Goal: Find specific page/section: Find specific page/section

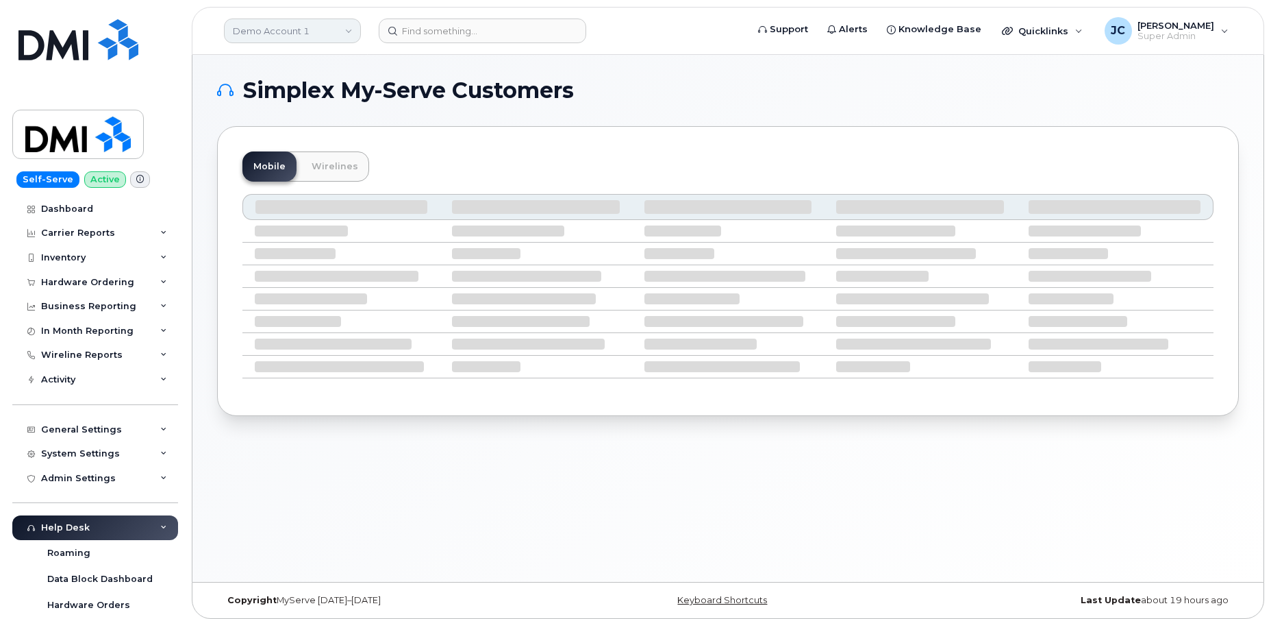
click at [253, 25] on link "Demo Account 1" at bounding box center [292, 30] width 137 height 25
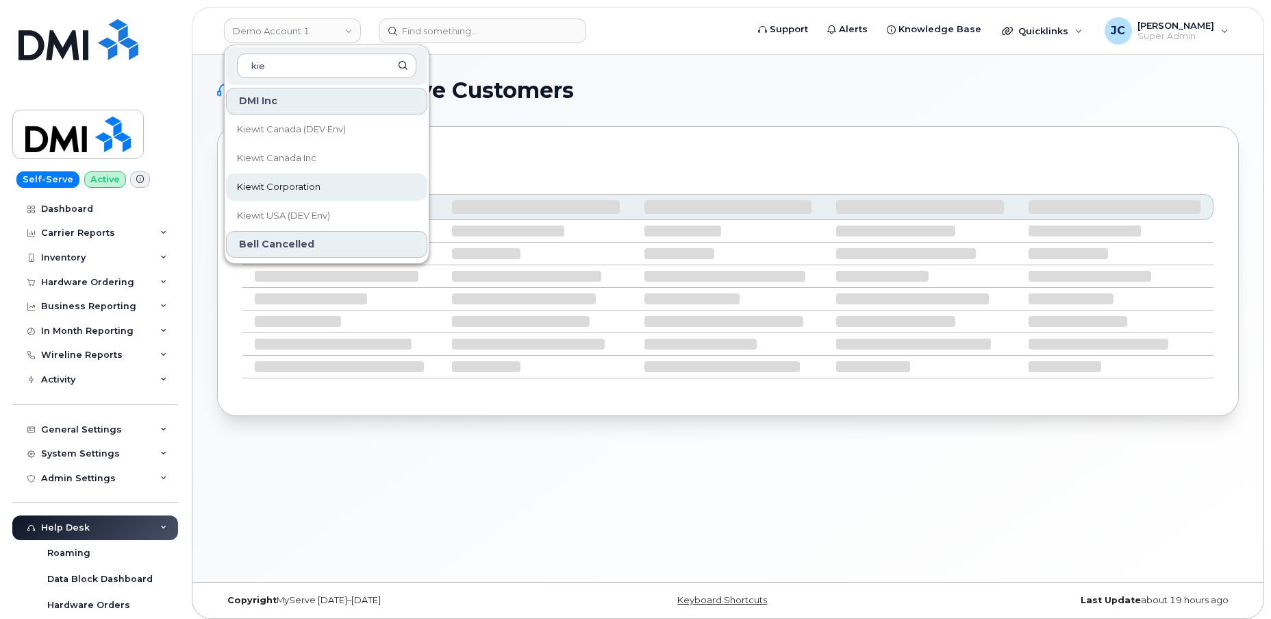
type input "kie"
click at [284, 180] on span "Kiewit Corporation" at bounding box center [279, 187] width 84 height 14
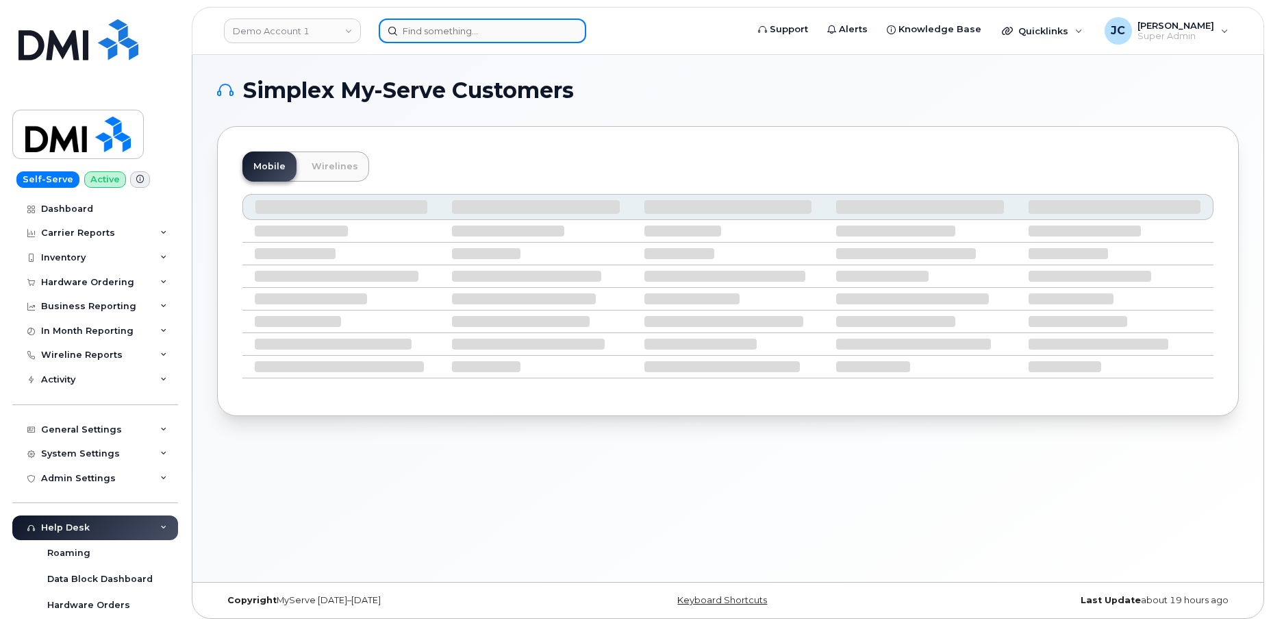
click at [416, 30] on input at bounding box center [483, 30] width 208 height 25
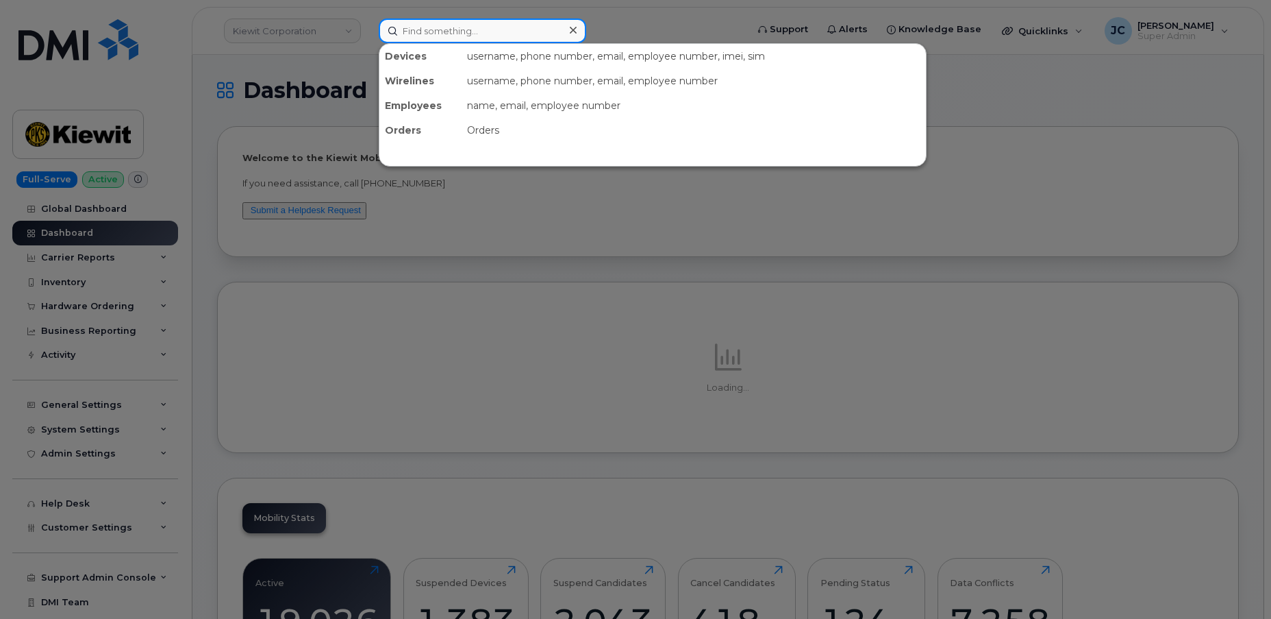
click at [416, 32] on input at bounding box center [483, 30] width 208 height 25
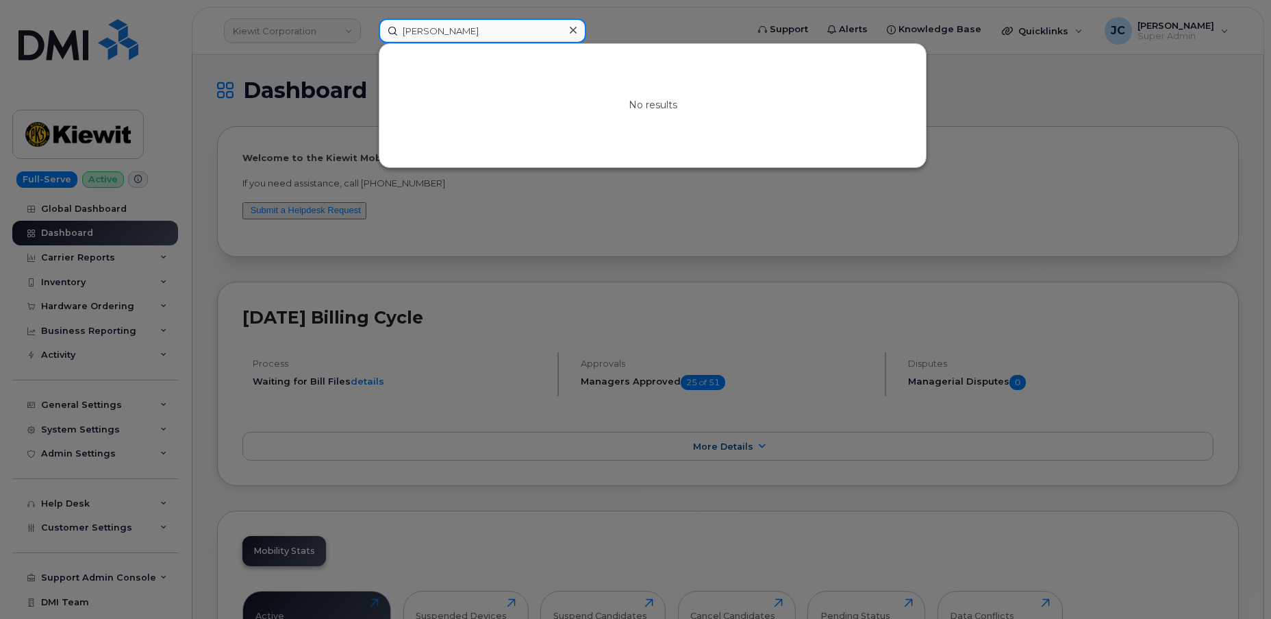
drag, startPoint x: 481, startPoint y: 32, endPoint x: 439, endPoint y: 35, distance: 41.9
click at [439, 35] on input "Hisham Daraja" at bounding box center [483, 30] width 208 height 25
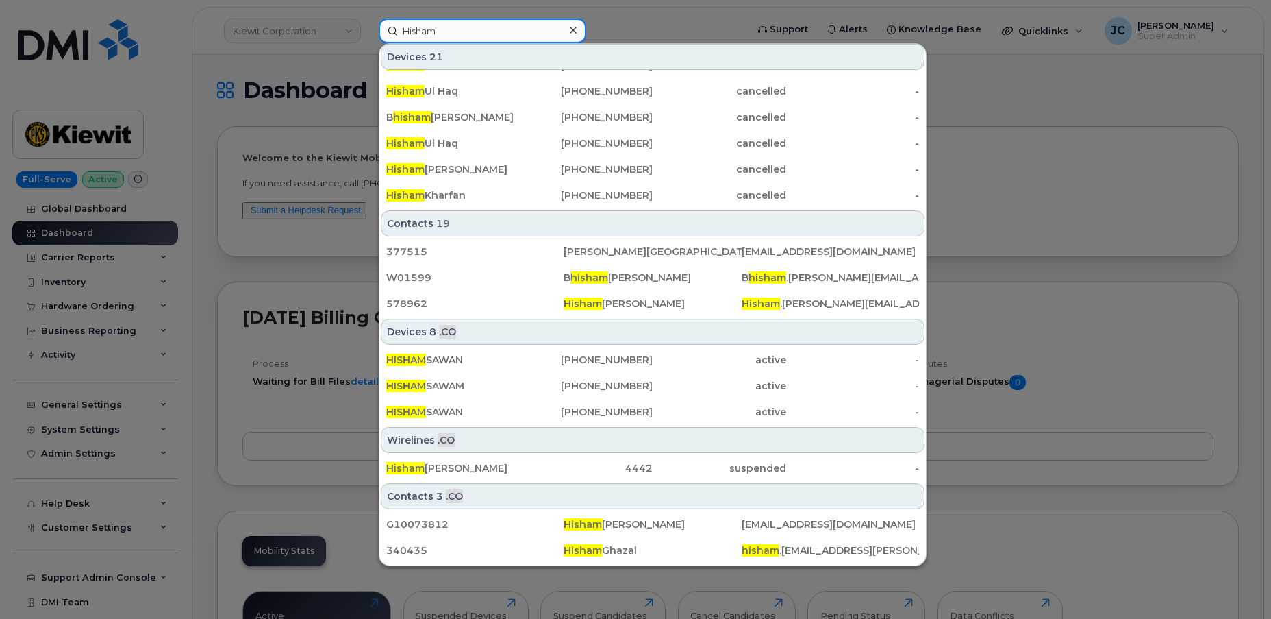
scroll to position [407, 0]
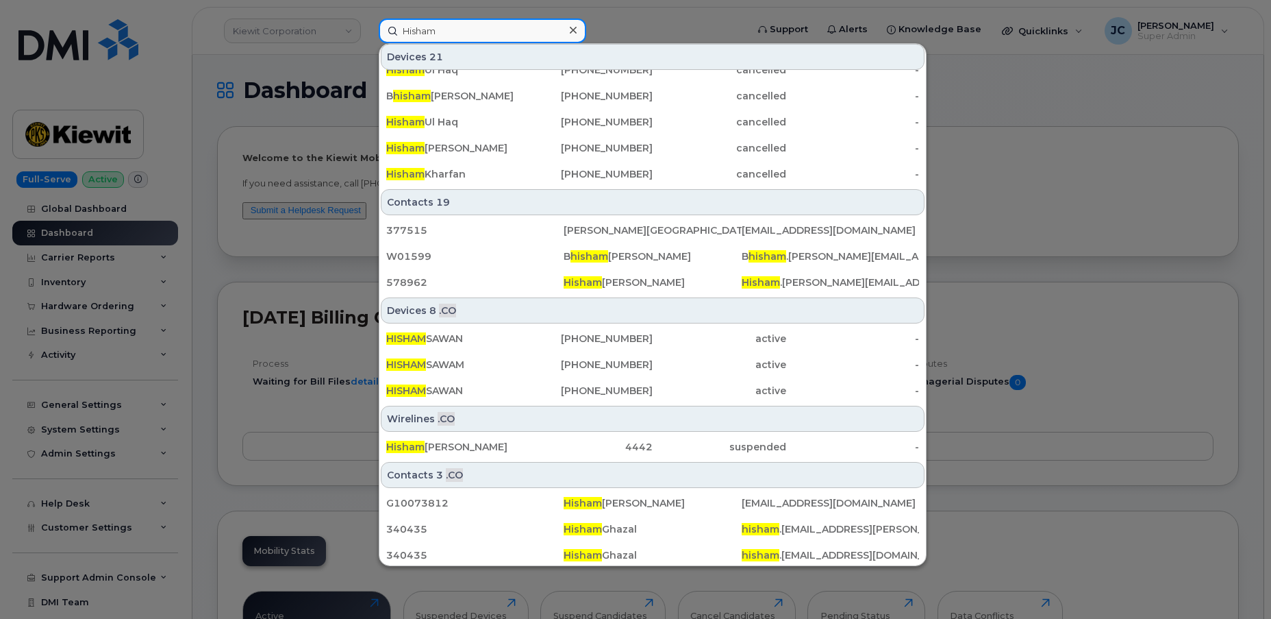
type input "Hisham"
